Goal: Task Accomplishment & Management: Use online tool/utility

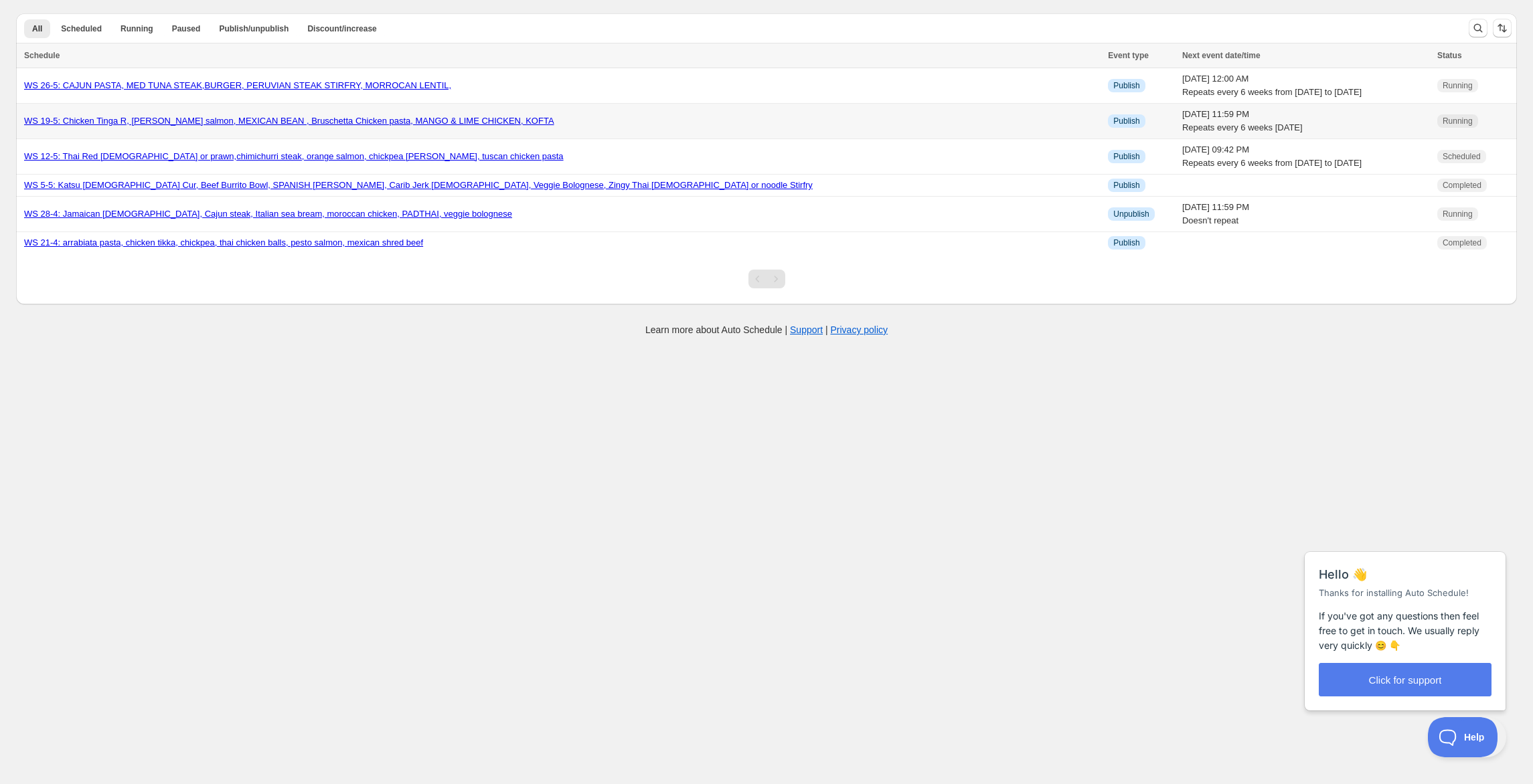
click at [248, 126] on link "WS 19-5: Chicken Tinga R, [PERSON_NAME] salmon, MEXICAN BEAN , Bruschetta Chick…" at bounding box center [288, 121] width 530 height 10
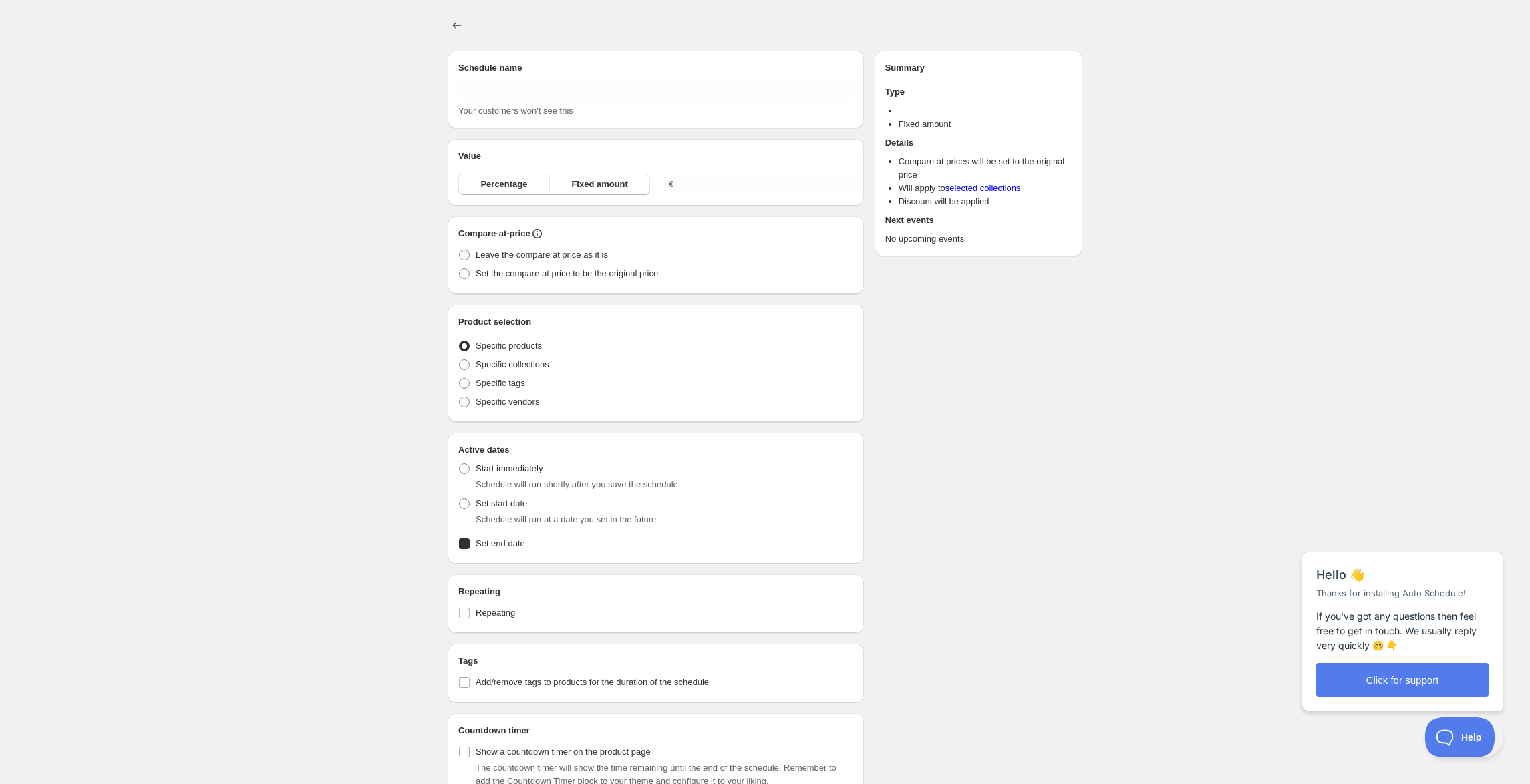
type input "WS 19-5: Chicken Tinga R, [PERSON_NAME] salmon, MEXICAN BEAN , Bruschetta Chick…"
radio input "true"
checkbox input "true"
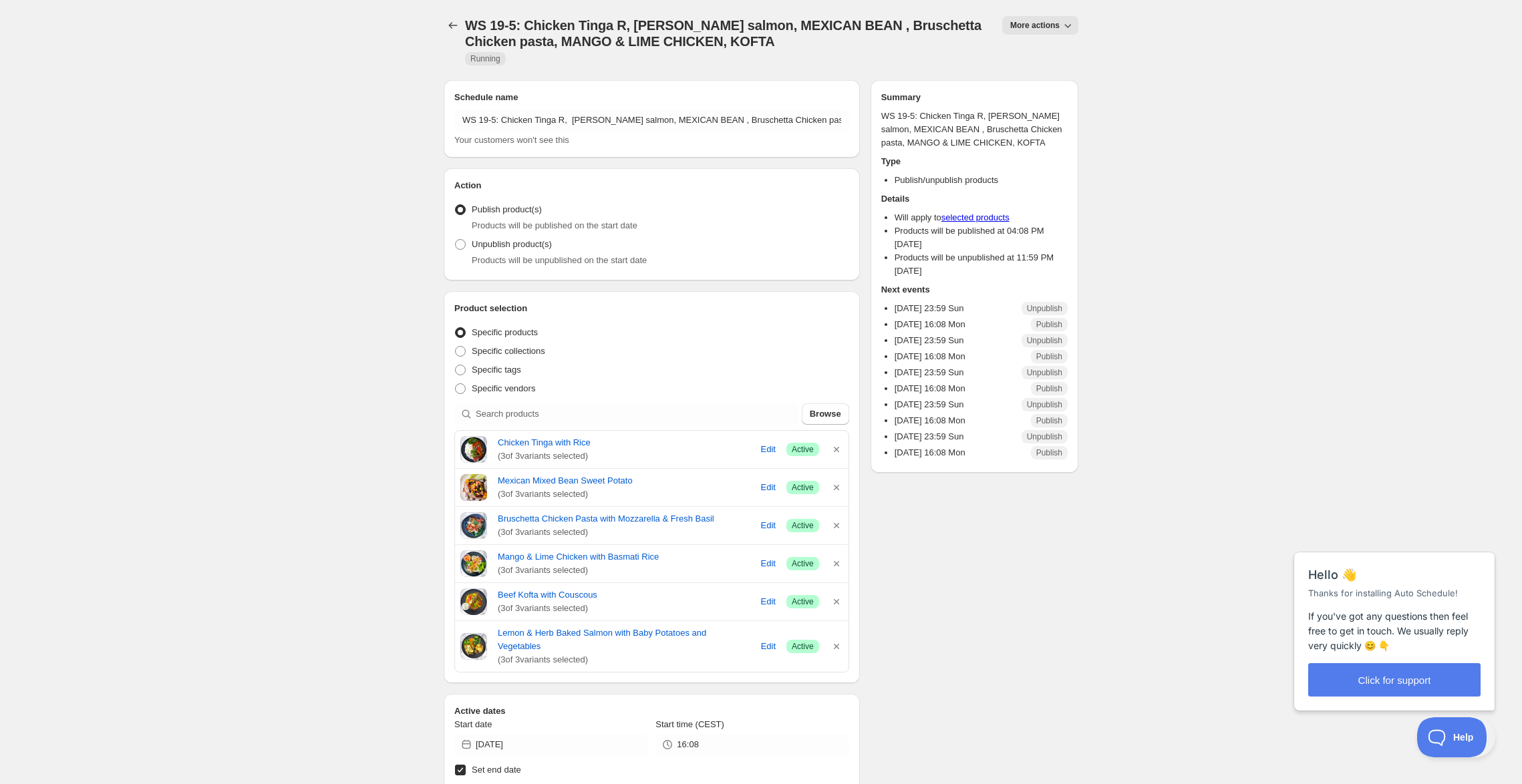
click at [1059, 30] on span "More actions" at bounding box center [1035, 26] width 50 height 11
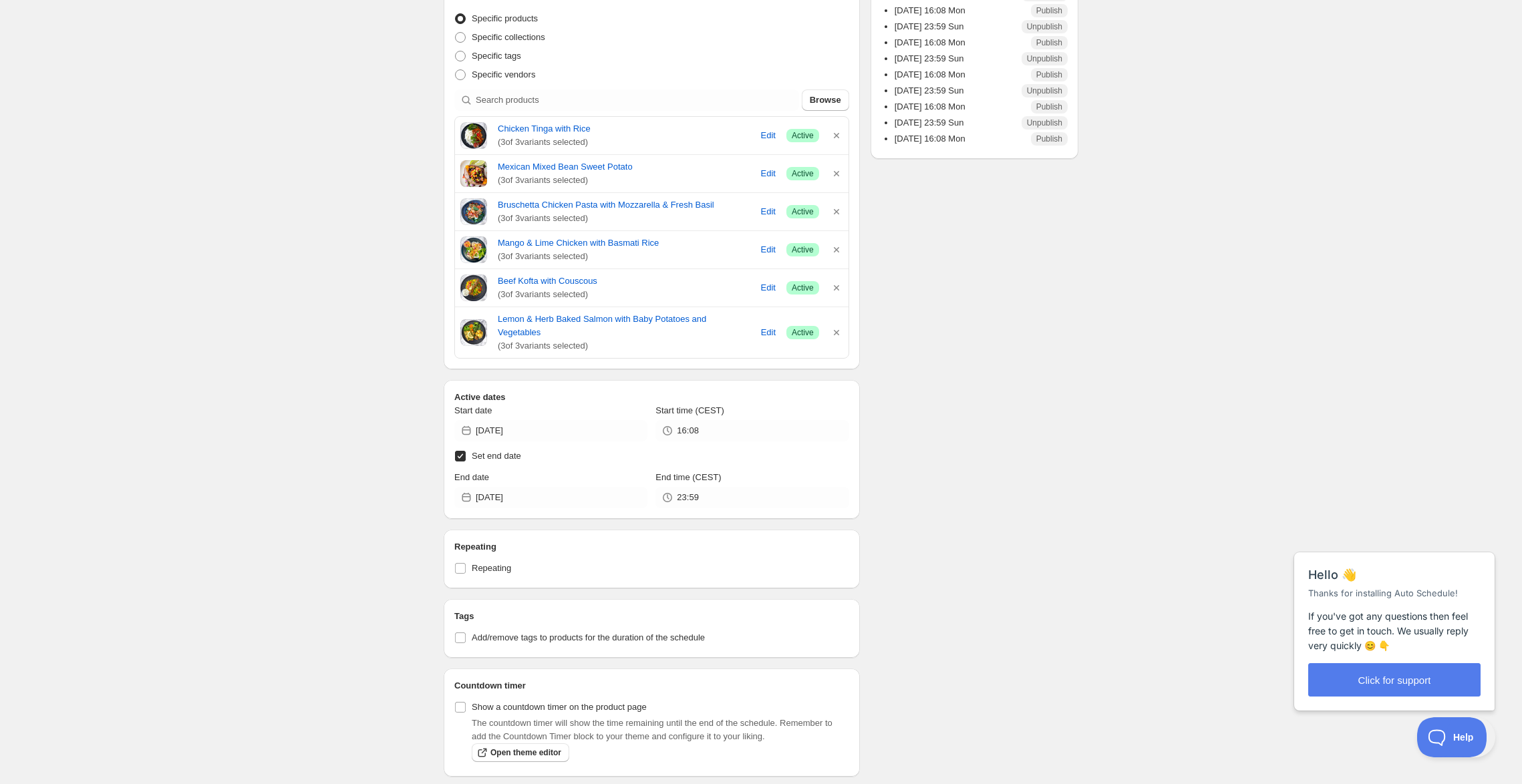
scroll to position [316, 0]
click at [596, 506] on input "[DATE]" at bounding box center [561, 494] width 172 height 21
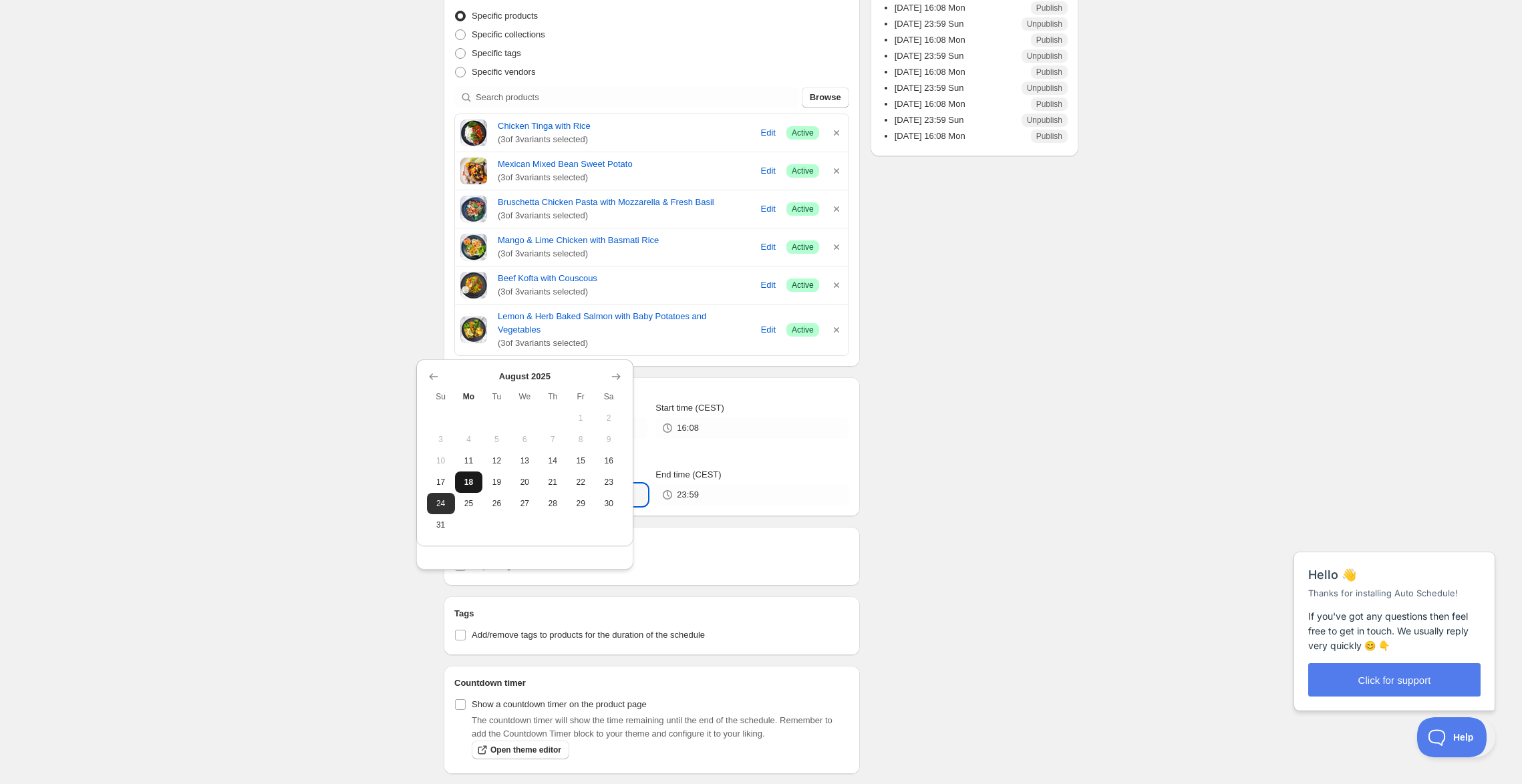
click at [457, 493] on button "18" at bounding box center [469, 482] width 29 height 21
type input "[DATE]"
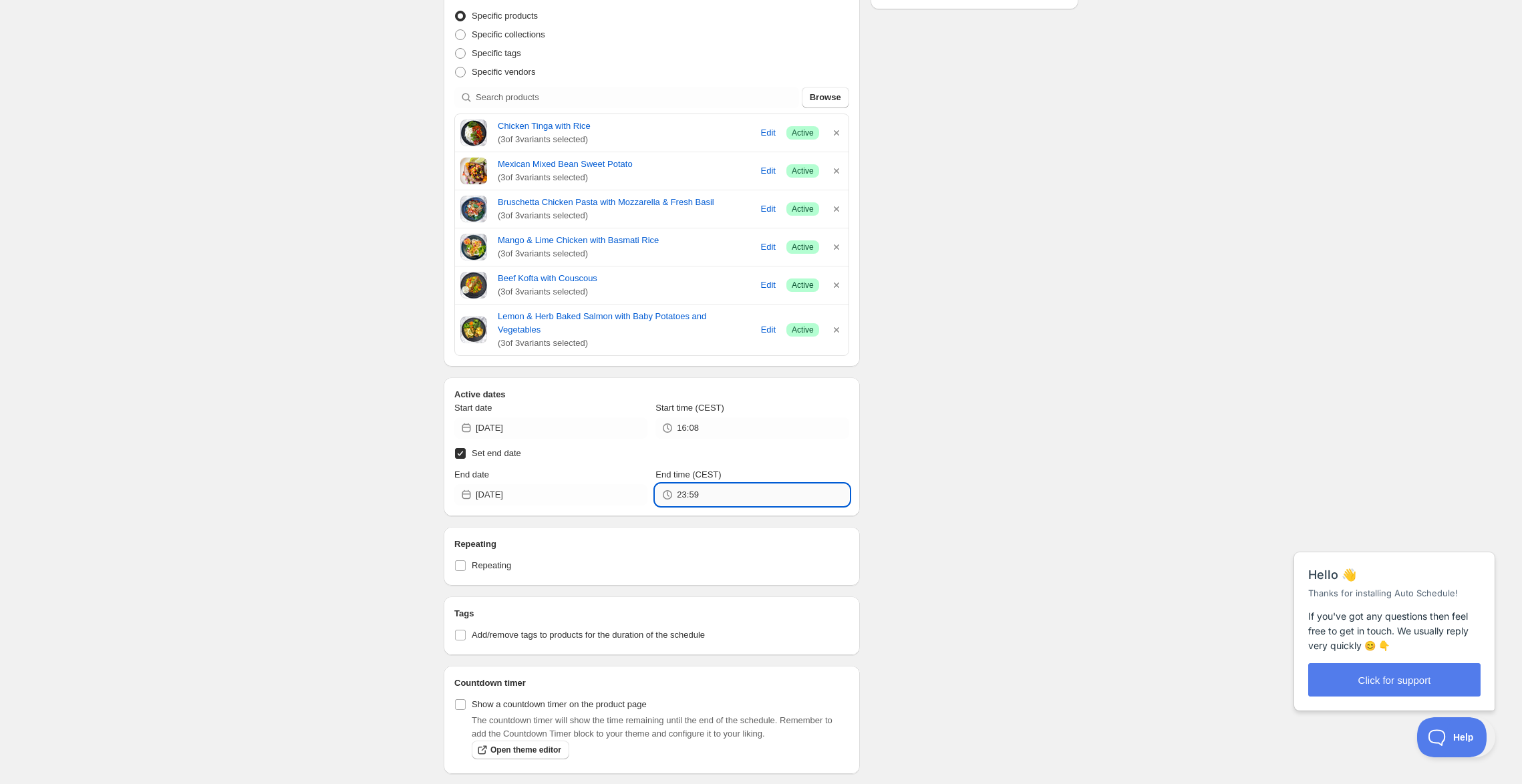
click at [781, 506] on input "23:59" at bounding box center [762, 494] width 172 height 21
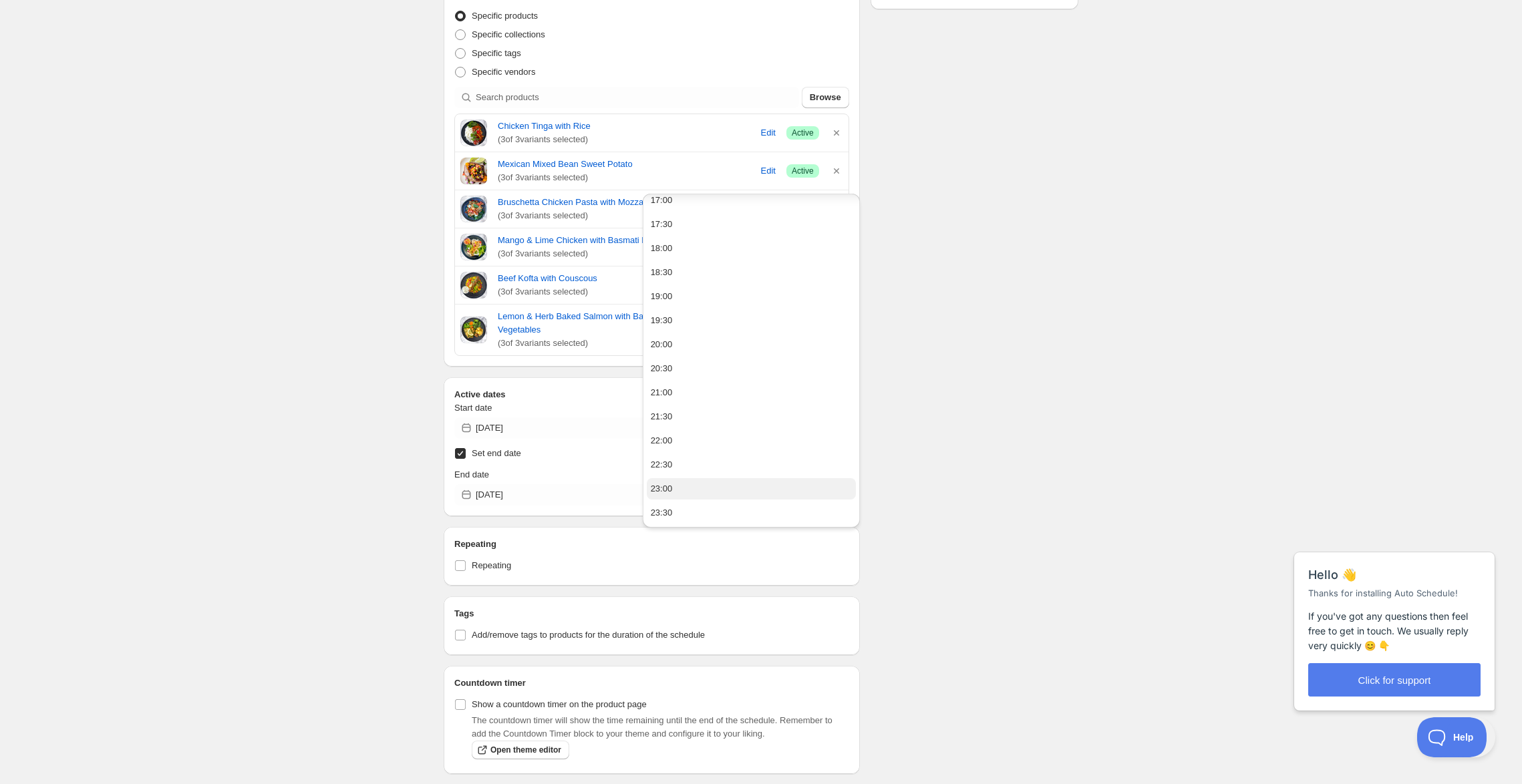
scroll to position [929, 0]
click at [704, 331] on button "19:30" at bounding box center [751, 320] width 210 height 21
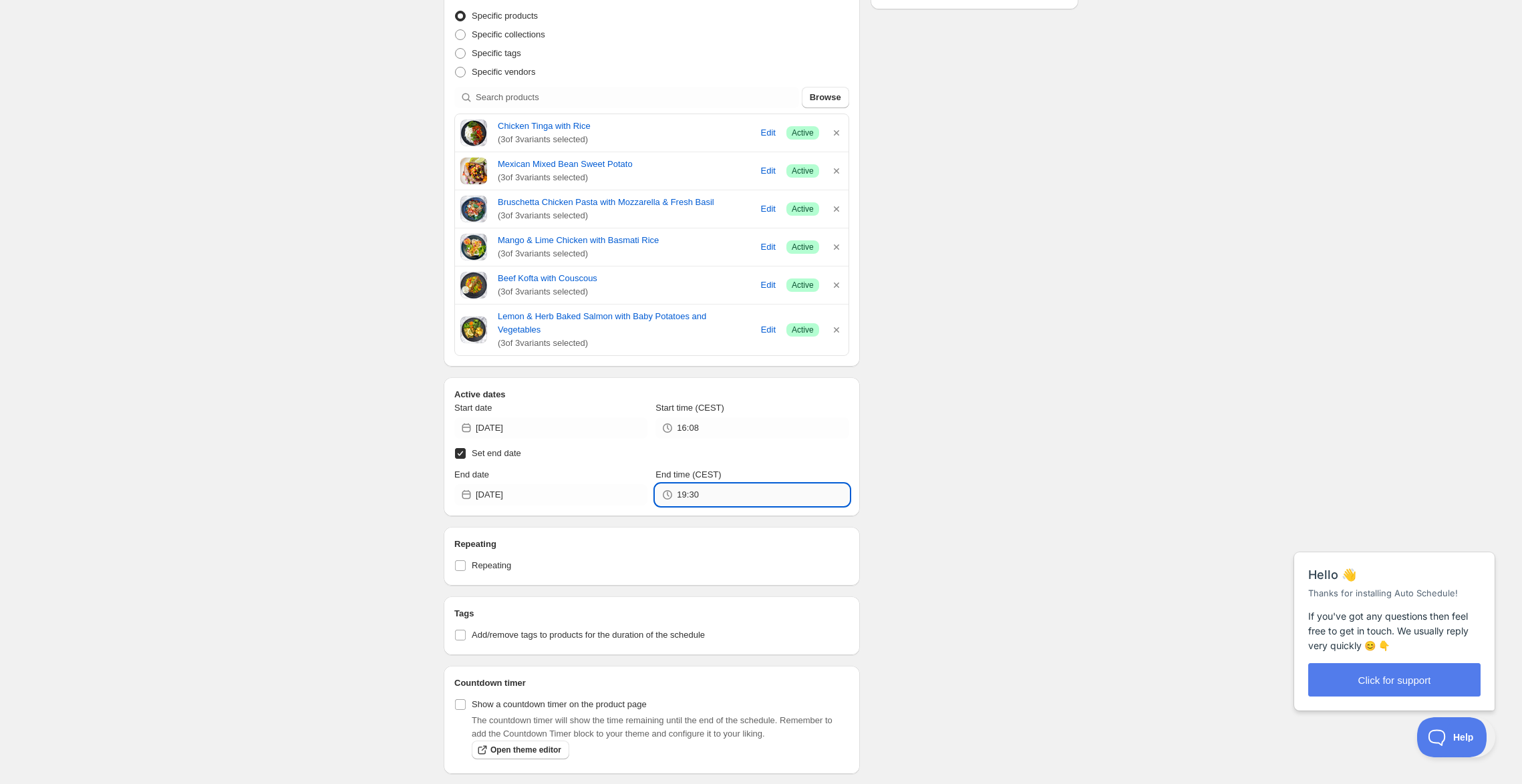
click at [720, 506] on input "19:30" at bounding box center [762, 494] width 172 height 21
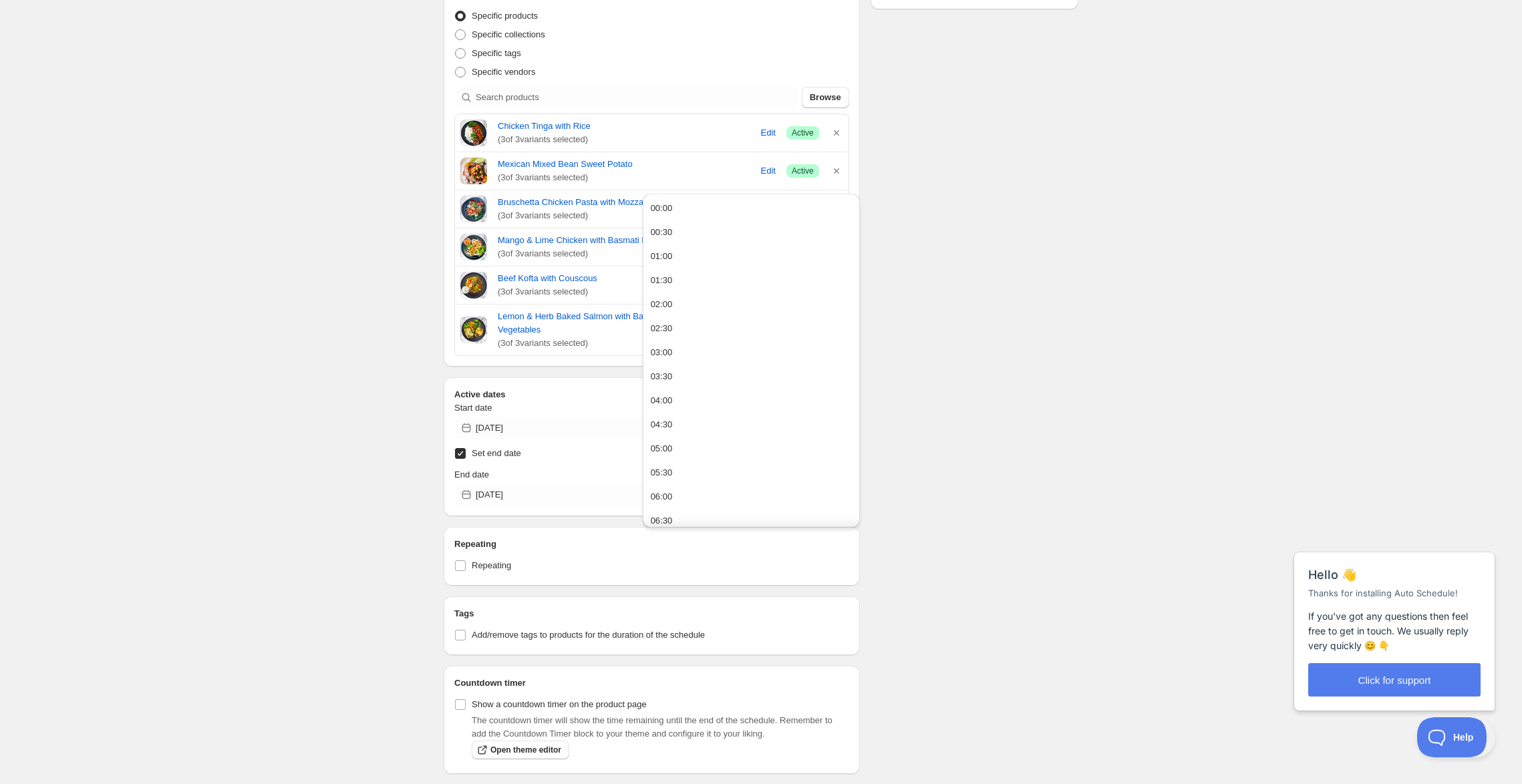
type input "19:36"
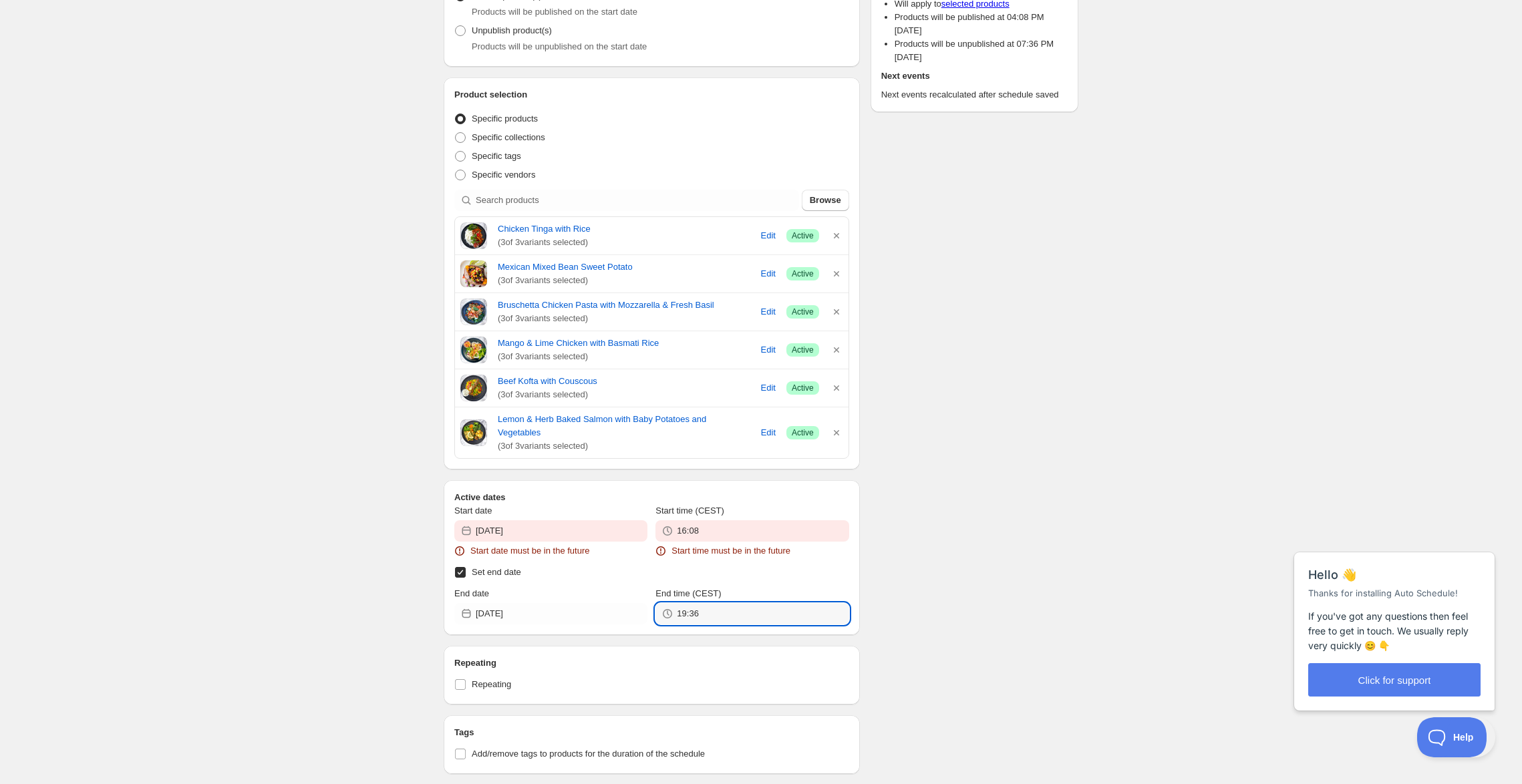
click at [570, 558] on div "Start date [DATE] Start date must be in the future" at bounding box center [551, 531] width 193 height 53
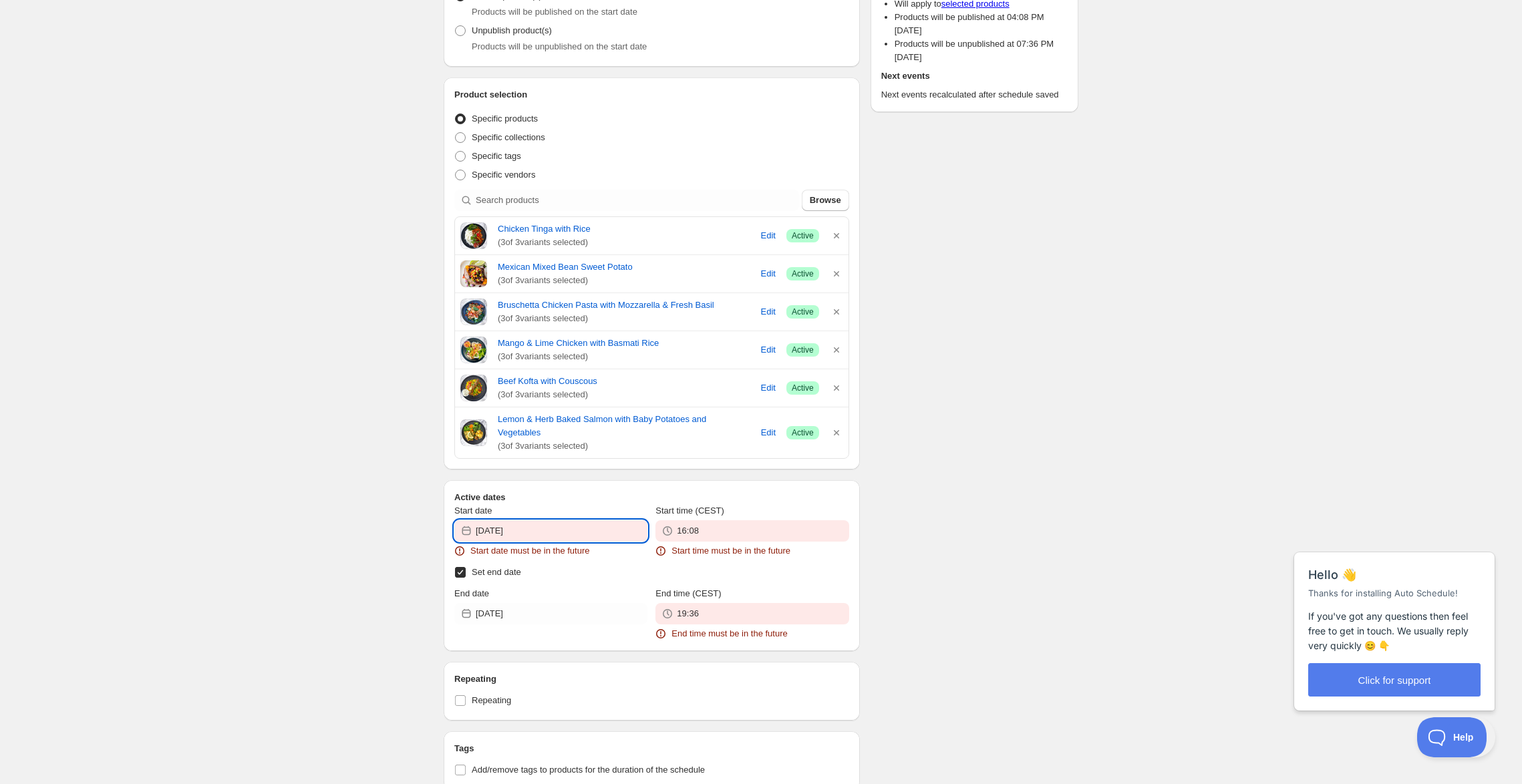
click at [570, 541] on input "[DATE]" at bounding box center [561, 530] width 172 height 21
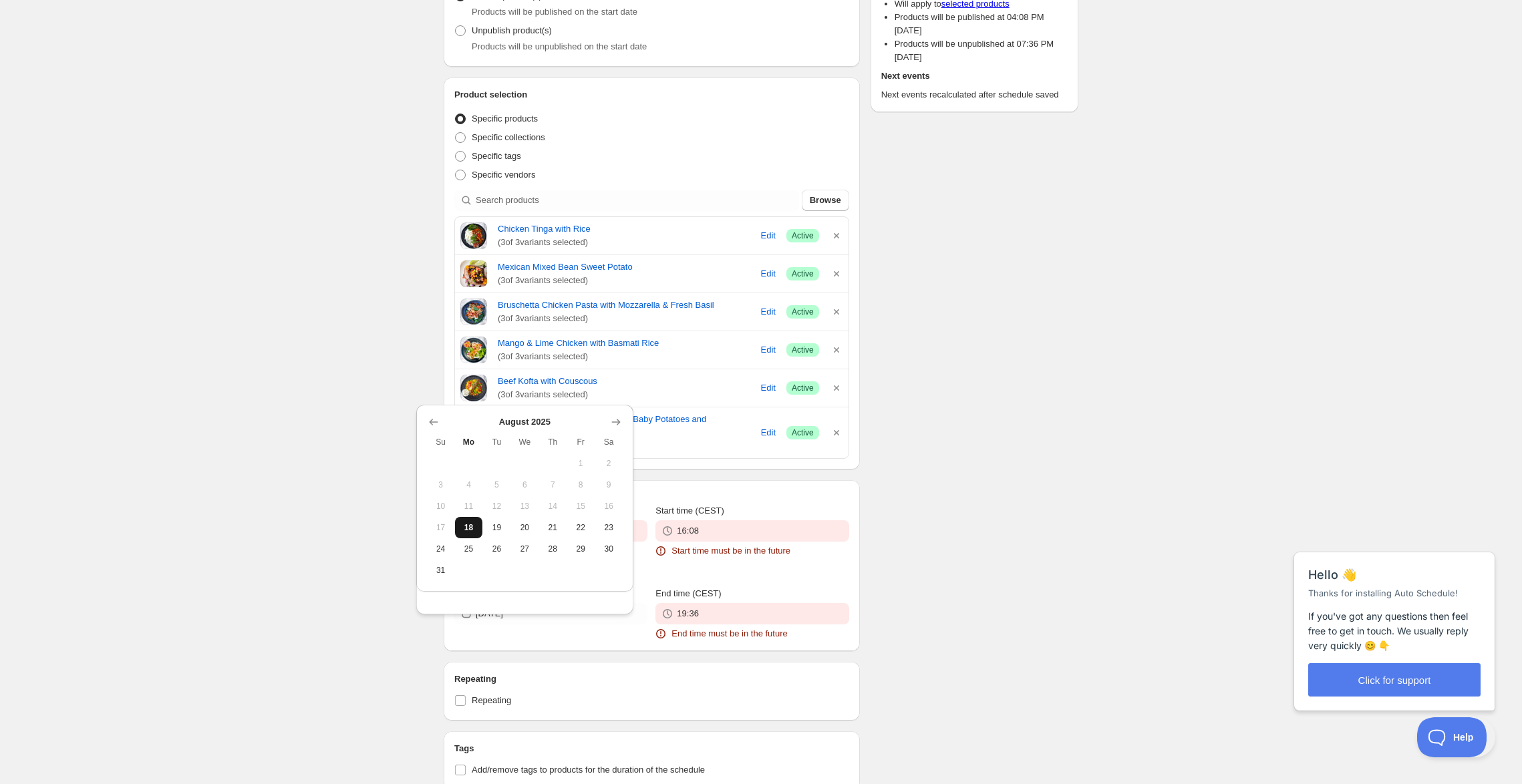
click at [475, 533] on span "18" at bounding box center [469, 528] width 17 height 11
type input "[DATE]"
type input "19:30"
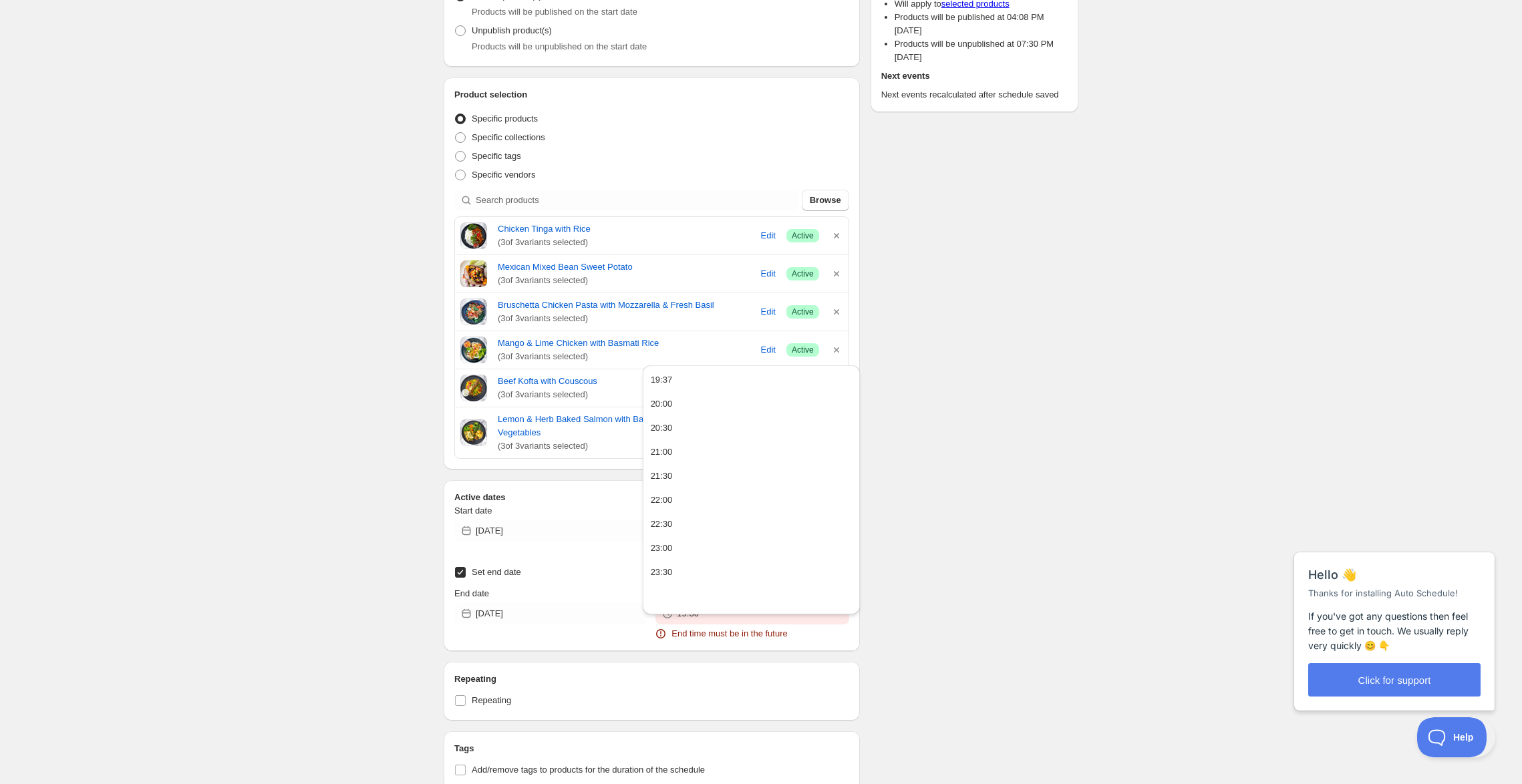
click at [737, 541] on input "16:08" at bounding box center [762, 530] width 172 height 21
click at [731, 377] on button "19:37" at bounding box center [751, 380] width 210 height 21
type input "19:37"
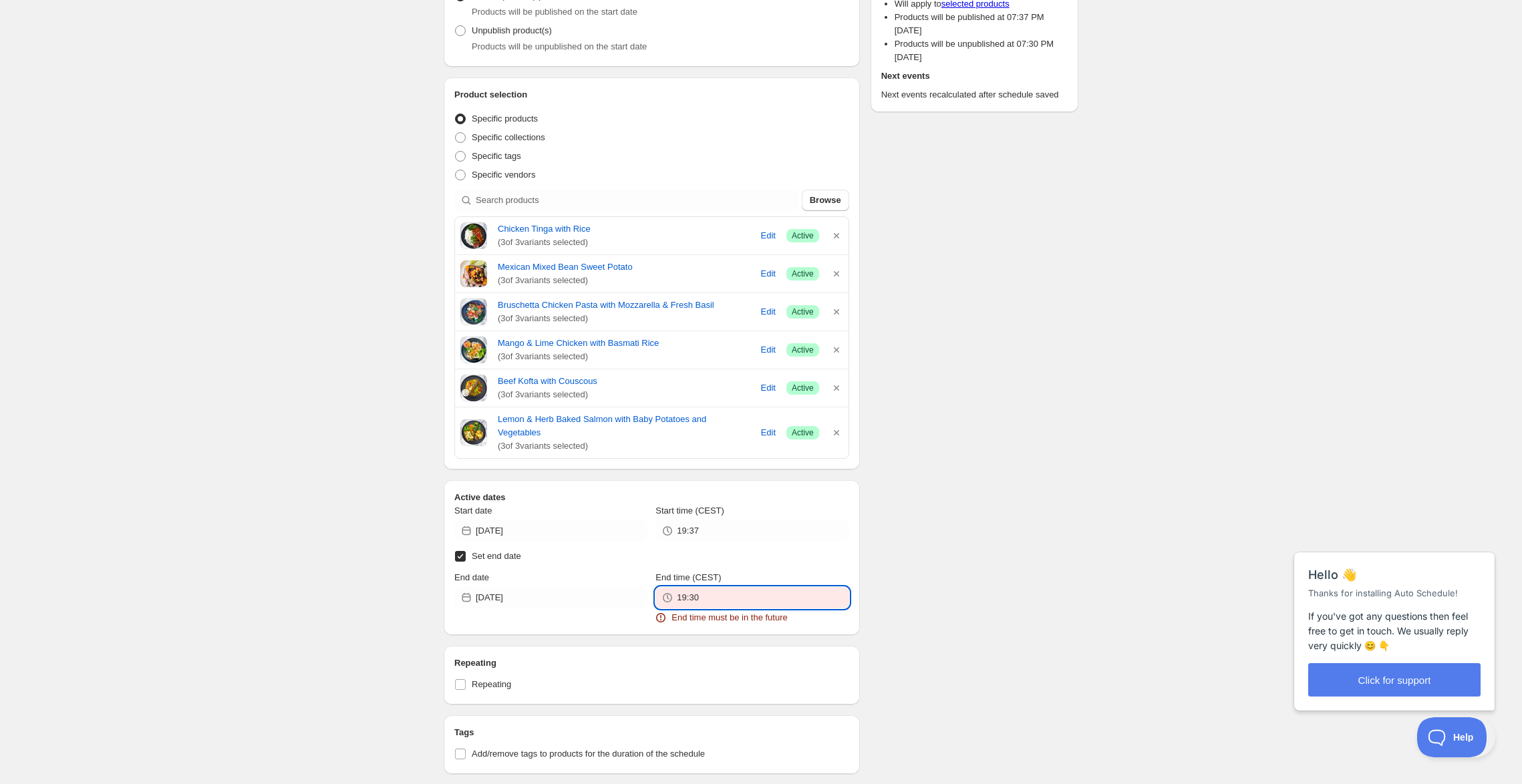
click at [700, 608] on input "19:30" at bounding box center [762, 597] width 172 height 21
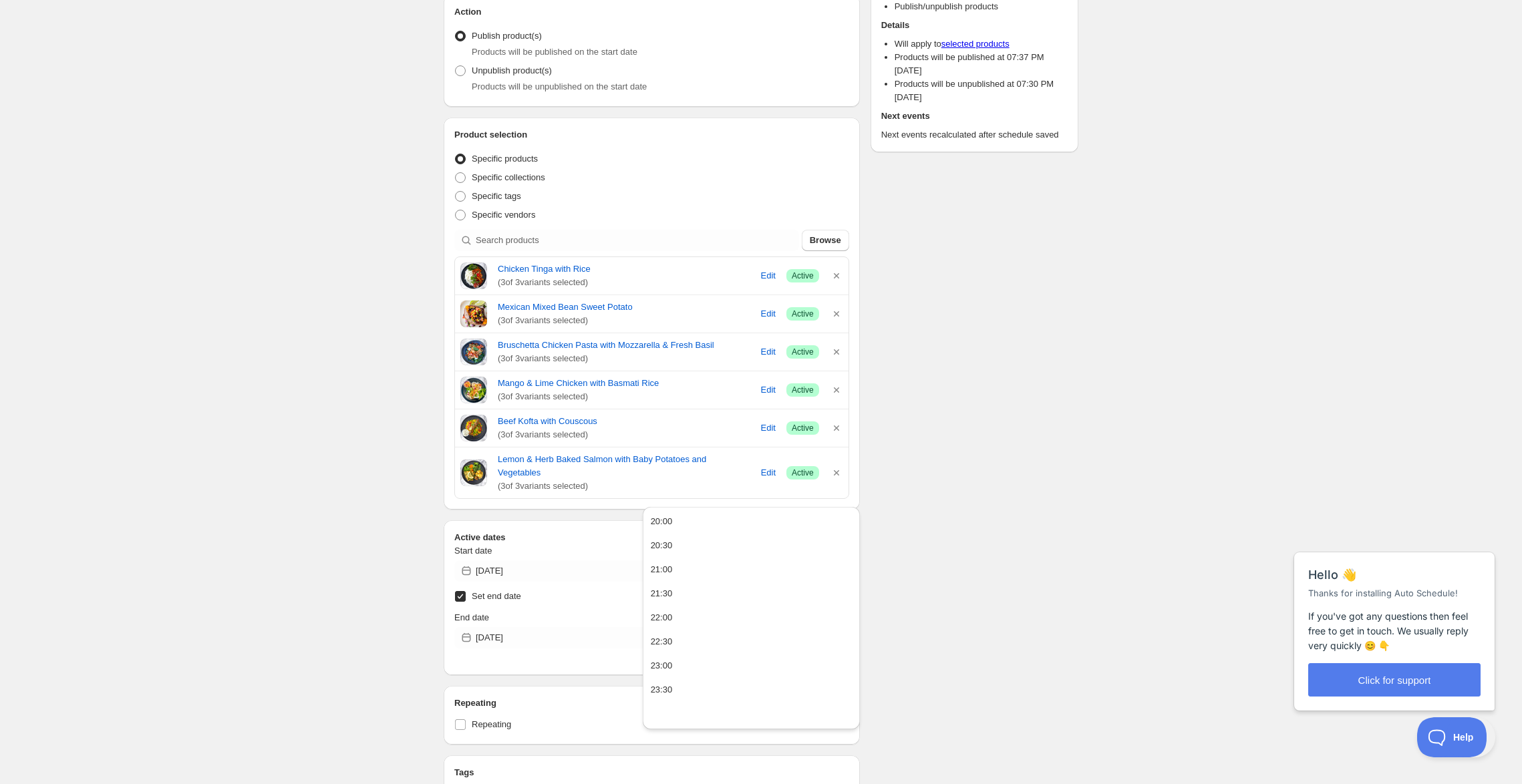
scroll to position [280, 0]
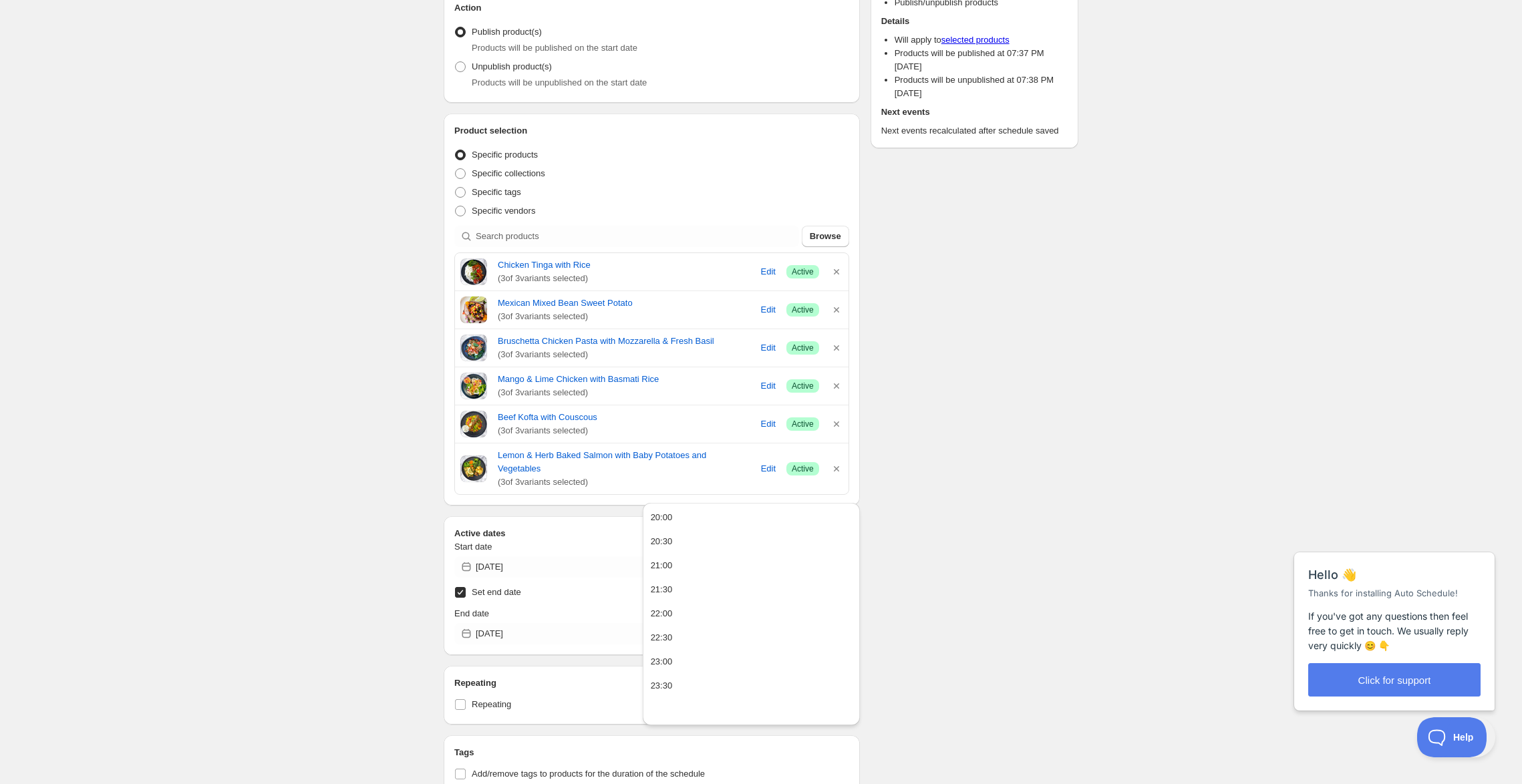
type input "19:38"
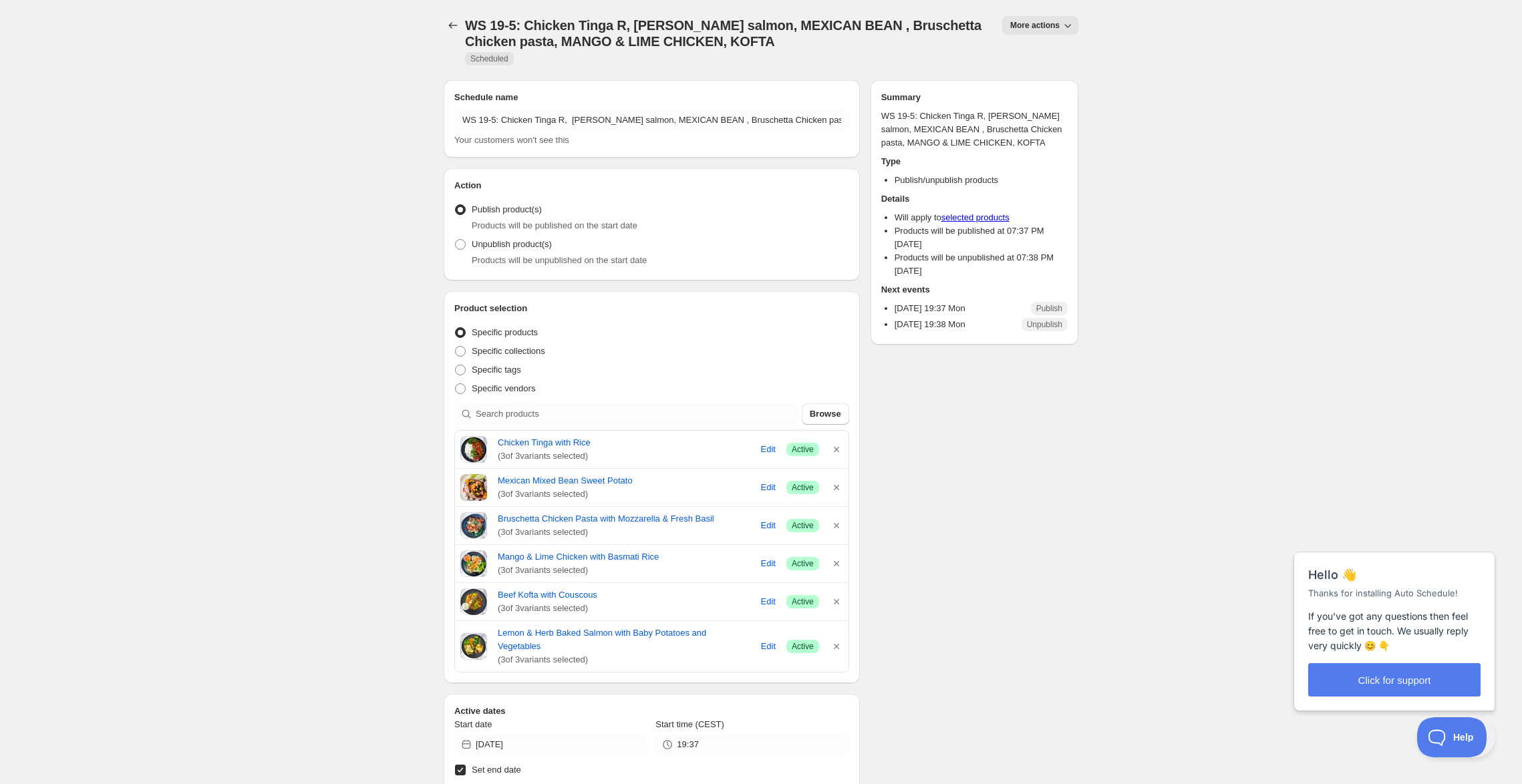
scroll to position [0, 0]
